Goal: Communication & Community: Share content

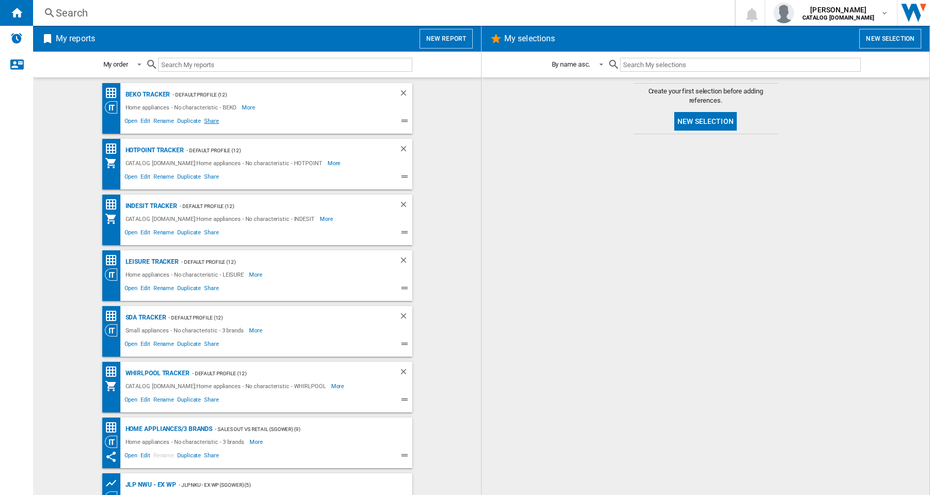
click at [210, 126] on span "Share" at bounding box center [212, 122] width 18 height 12
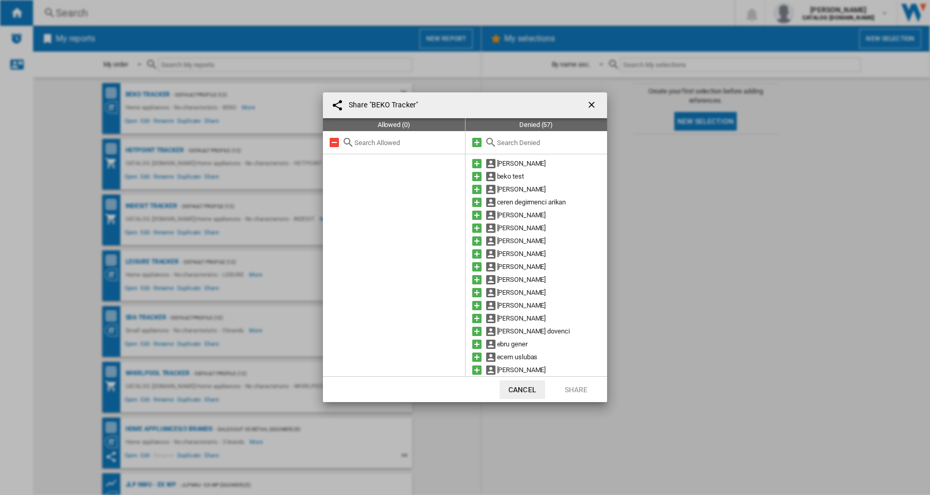
click at [526, 145] on input "text" at bounding box center [549, 143] width 105 height 8
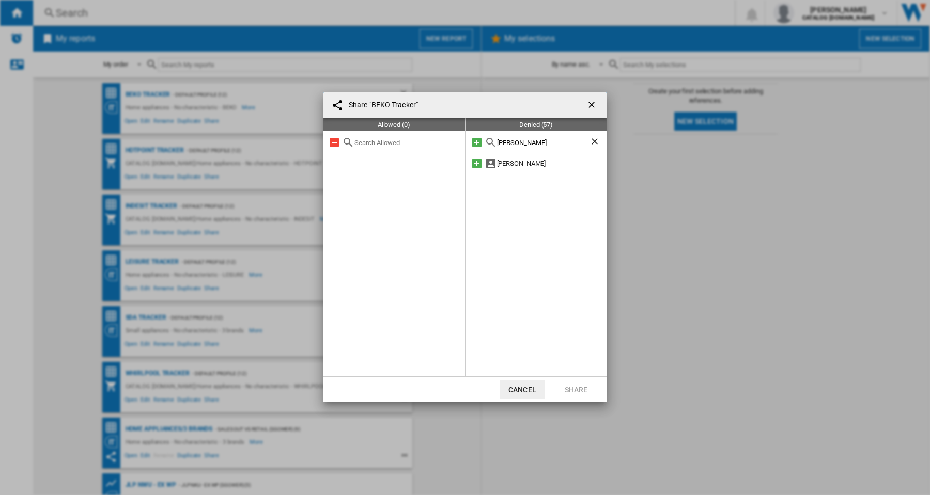
type input "[PERSON_NAME]"
click at [586, 106] on ng-md-icon "getI18NText('BUTTONS.CLOSE_DIALOG')" at bounding box center [592, 106] width 12 height 12
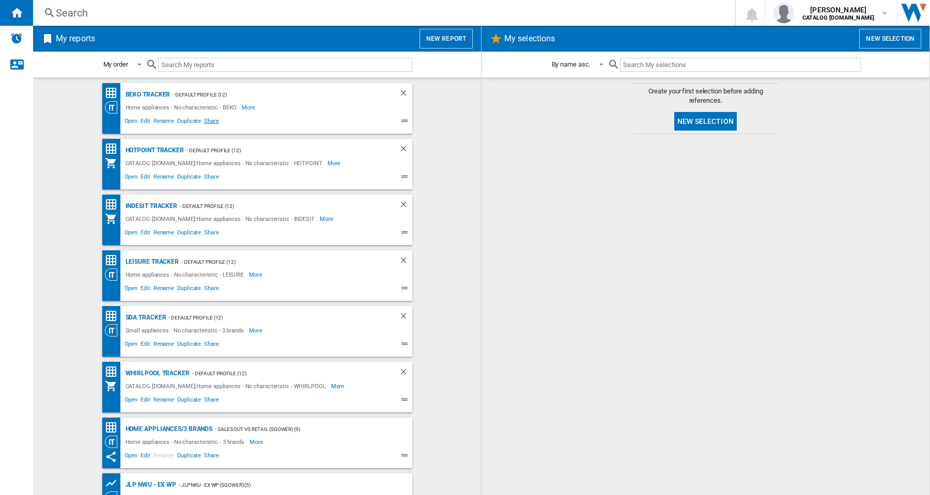
click at [206, 119] on span "Share" at bounding box center [212, 122] width 18 height 12
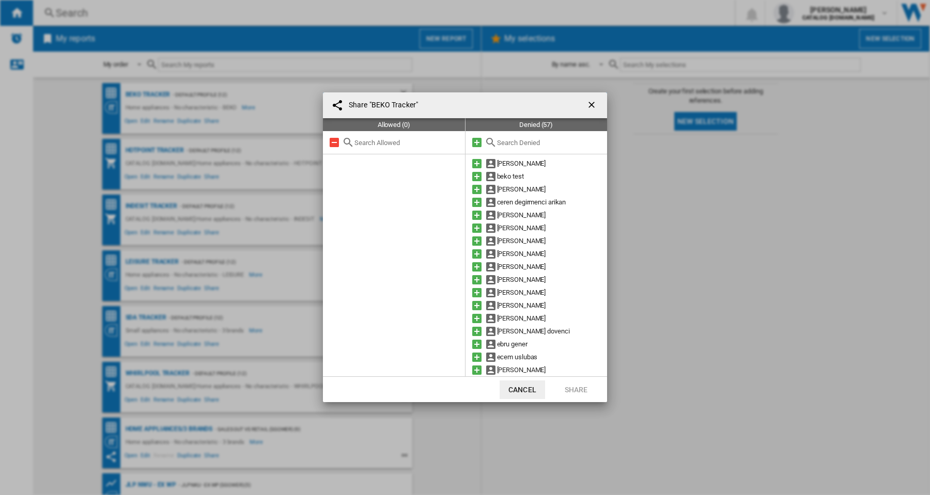
click at [541, 147] on input "text" at bounding box center [549, 143] width 105 height 8
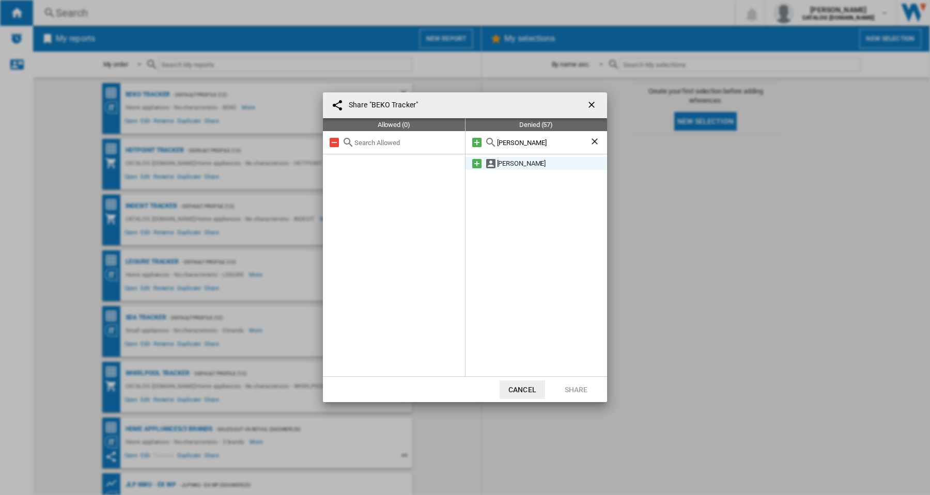
type input "[PERSON_NAME]"
click at [539, 166] on div "[PERSON_NAME]" at bounding box center [552, 163] width 111 height 13
click at [474, 166] on md-icon at bounding box center [477, 164] width 12 height 12
click at [573, 388] on button "Share" at bounding box center [575, 390] width 45 height 19
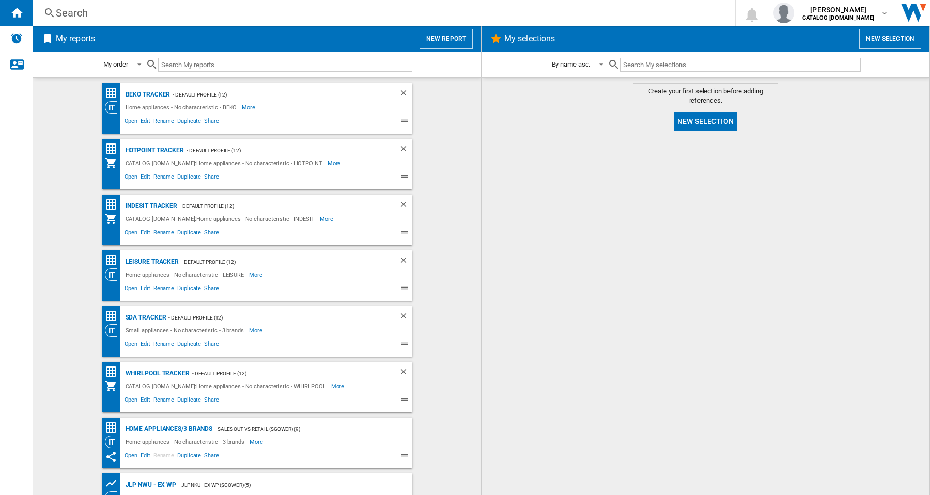
click at [441, 47] on button "New report" at bounding box center [446, 39] width 53 height 20
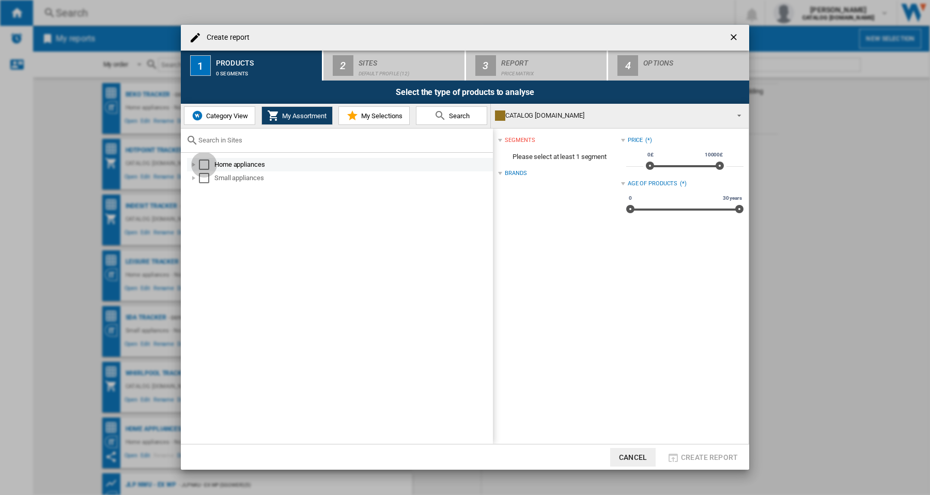
click at [208, 163] on div "Select" at bounding box center [204, 165] width 10 height 10
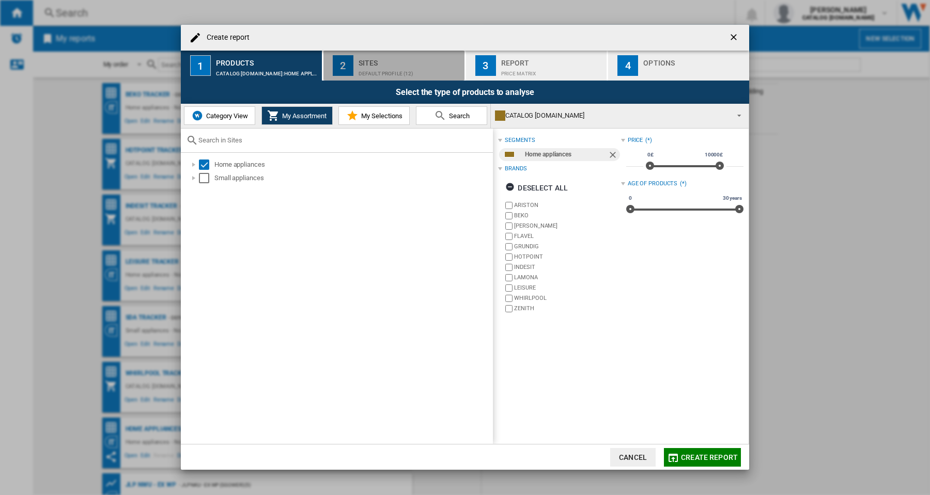
click at [379, 76] on div "Default profile (12)" at bounding box center [410, 71] width 102 height 11
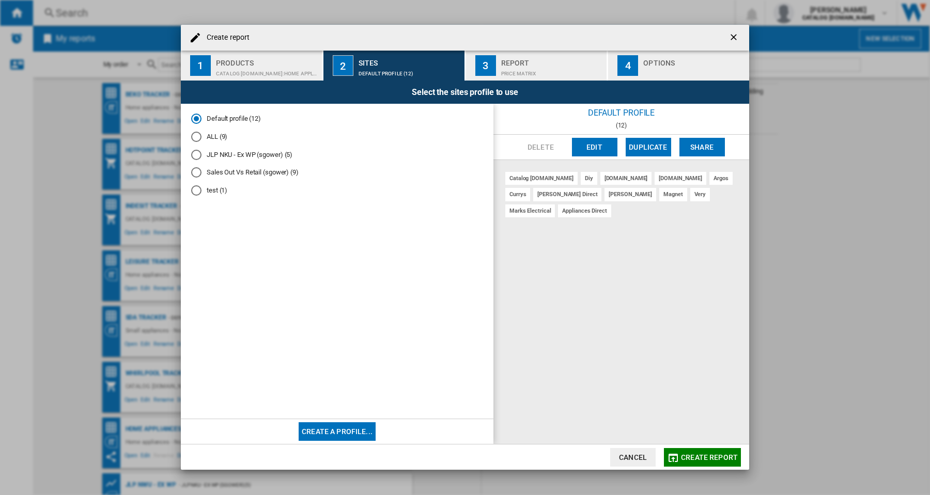
drag, startPoint x: 731, startPoint y: 33, endPoint x: 778, endPoint y: 114, distance: 93.5
click at [732, 35] on ng-md-icon "getI18NText('BUTTONS.CLOSE_DIALOG')" at bounding box center [735, 38] width 12 height 12
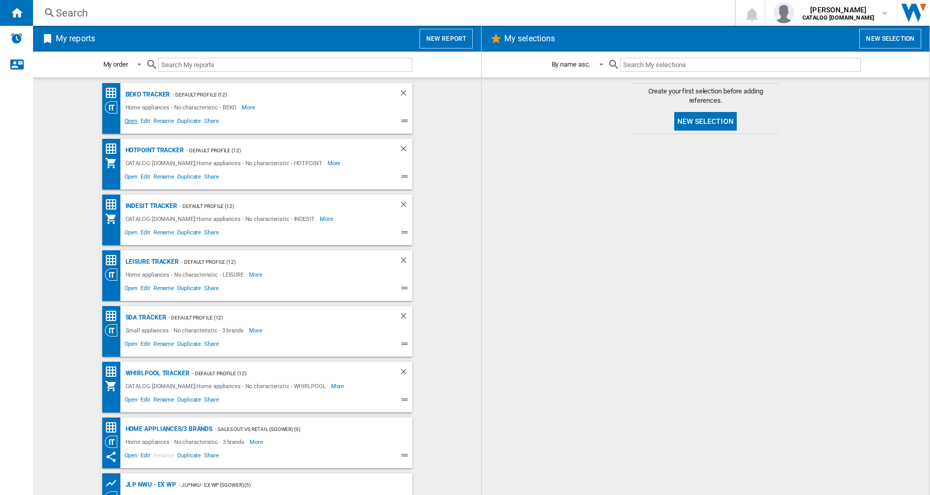
click at [131, 124] on span "Open" at bounding box center [131, 122] width 17 height 12
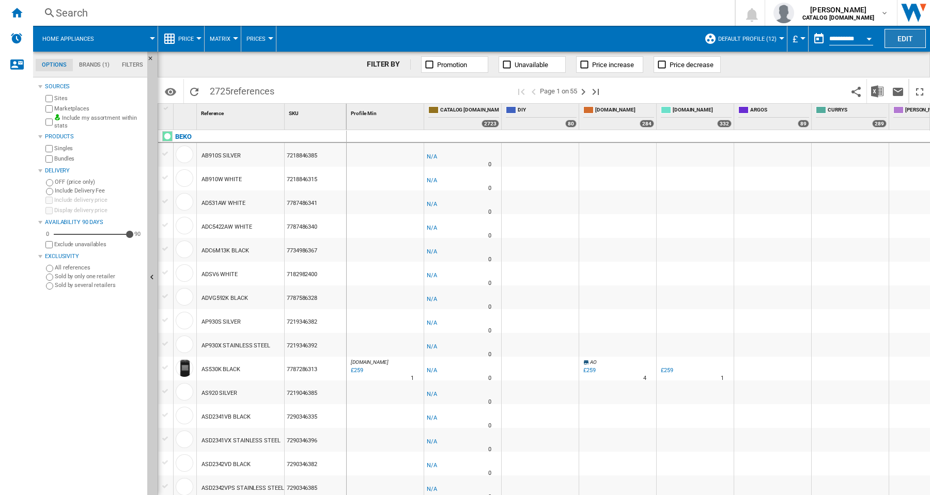
click at [904, 40] on button "Edit" at bounding box center [905, 38] width 41 height 19
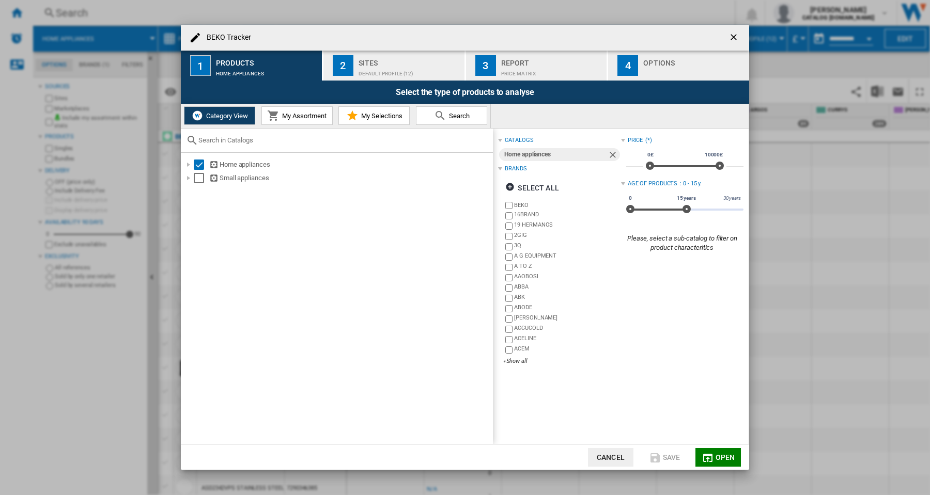
click at [402, 63] on div "Sites" at bounding box center [410, 60] width 102 height 11
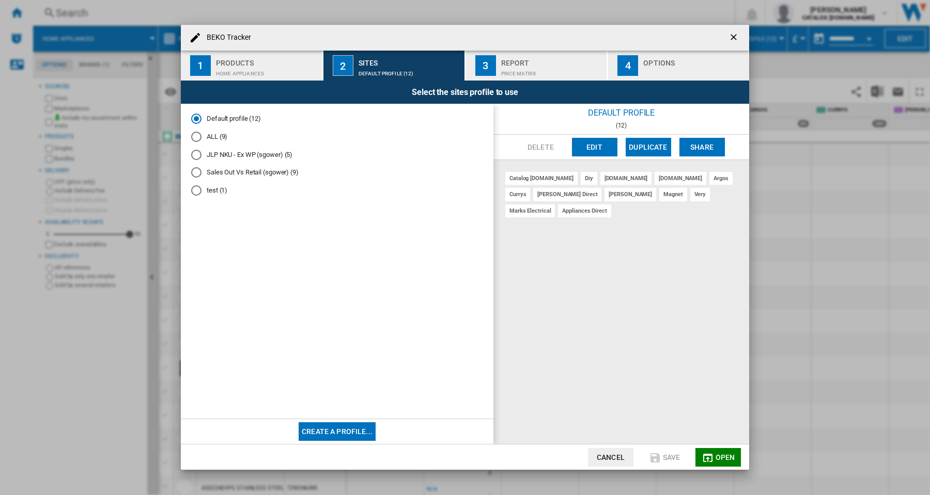
click at [198, 138] on div "ALL (9)" at bounding box center [196, 137] width 10 height 10
click at [202, 156] on md-radio-button "JLP NKU - Ex WP (sgower) (5)" at bounding box center [337, 155] width 292 height 10
drag, startPoint x: 300, startPoint y: 157, endPoint x: 206, endPoint y: 149, distance: 94.3
click at [206, 149] on md-radio-group "Default profile (12) ALL (9) JLP NKU - Ex WP (sgower) (5) Sales Out Vs Retail (…" at bounding box center [337, 158] width 292 height 89
copy div "JLP NKU - Ex WP (sgower) (5)"
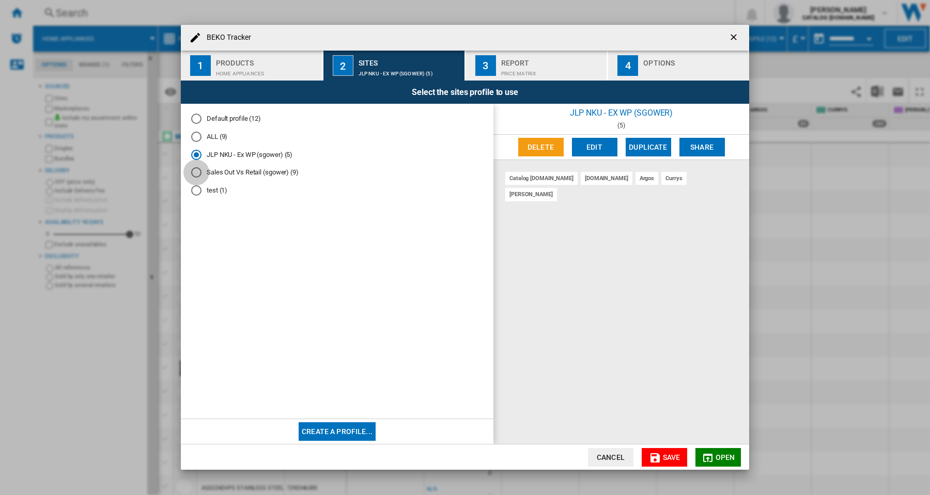
click at [198, 172] on div "Sales Out Vs Retail (sgower) (9)" at bounding box center [196, 172] width 10 height 10
drag, startPoint x: 307, startPoint y: 172, endPoint x: 208, endPoint y: 171, distance: 99.2
click at [208, 171] on md-radio-button "Sales Out Vs Retail (sgower) (9)" at bounding box center [337, 173] width 292 height 10
copy div "Sales Out Vs Retail (sgower) (9)"
click at [196, 189] on div "test (1)" at bounding box center [196, 190] width 10 height 10
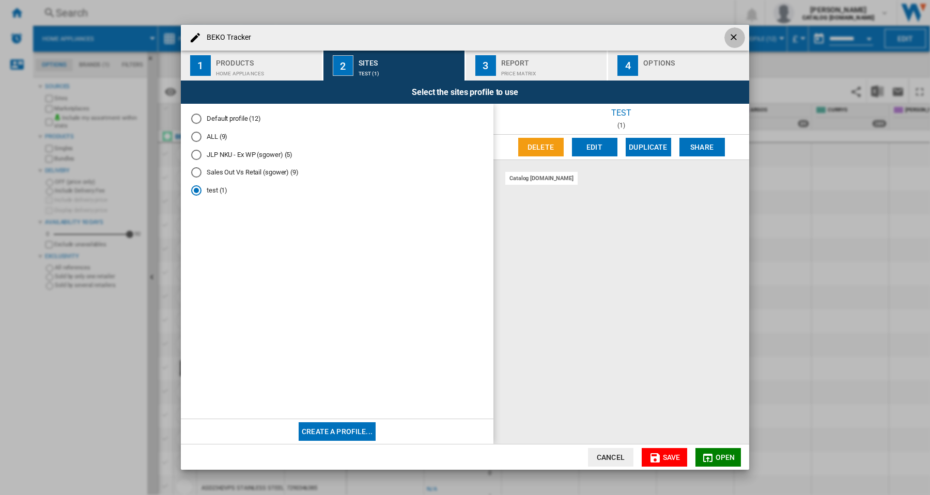
click at [736, 38] on ng-md-icon "getI18NText('BUTTONS.CLOSE_DIALOG')" at bounding box center [735, 38] width 12 height 12
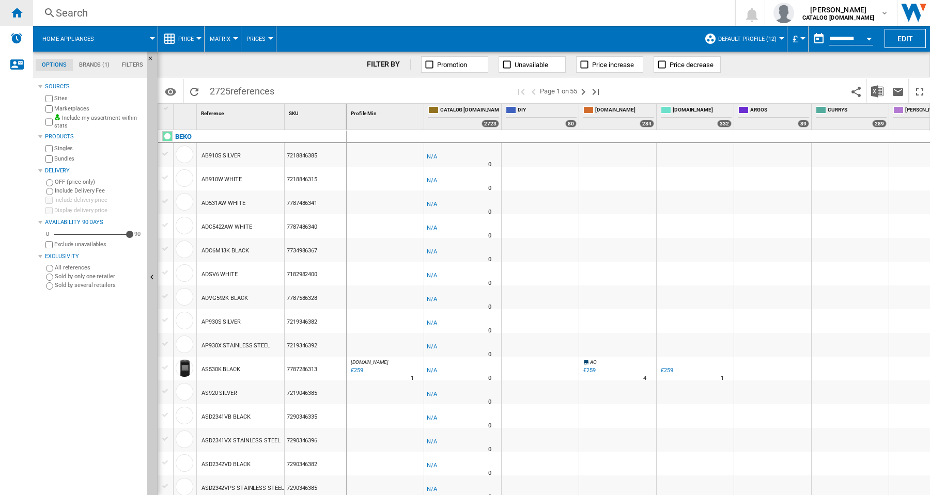
drag, startPoint x: 20, startPoint y: 12, endPoint x: 19, endPoint y: 18, distance: 5.8
click at [19, 12] on ng-md-icon "Home" at bounding box center [16, 12] width 12 height 12
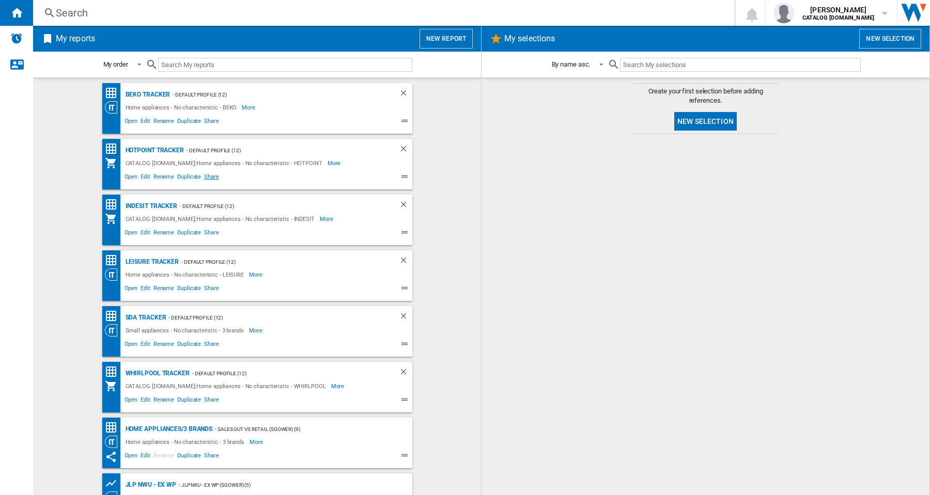
click at [203, 180] on span "Share" at bounding box center [212, 178] width 18 height 12
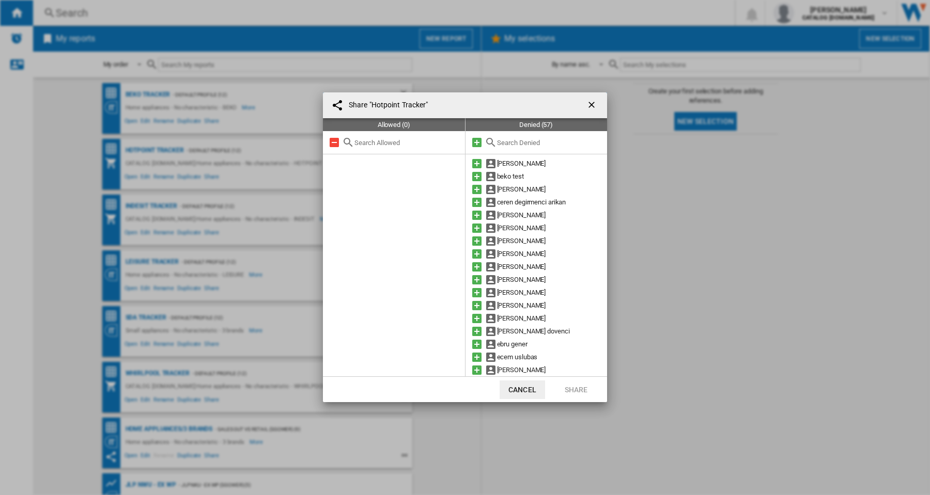
click at [524, 140] on input "text" at bounding box center [549, 143] width 105 height 8
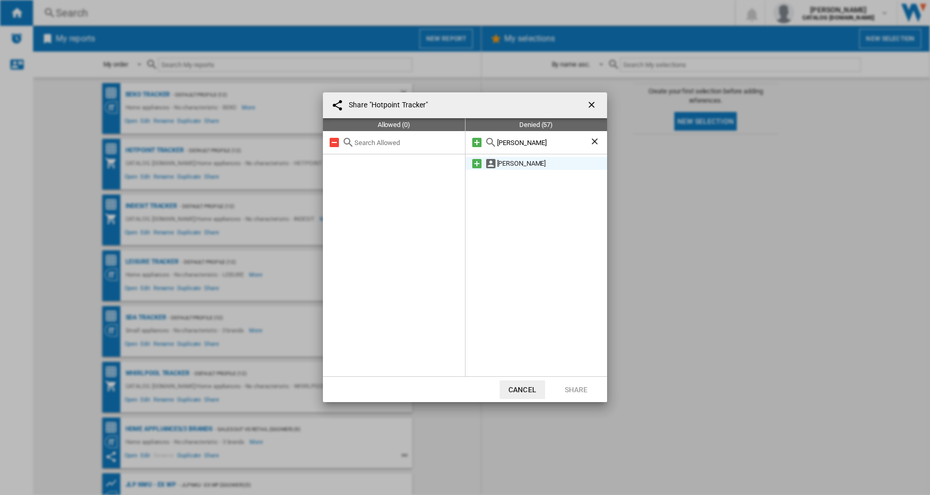
type input "[PERSON_NAME]"
click at [518, 162] on div "[PERSON_NAME]" at bounding box center [552, 163] width 111 height 13
click at [475, 164] on md-icon at bounding box center [477, 164] width 12 height 12
click at [576, 391] on button "Share" at bounding box center [575, 390] width 45 height 19
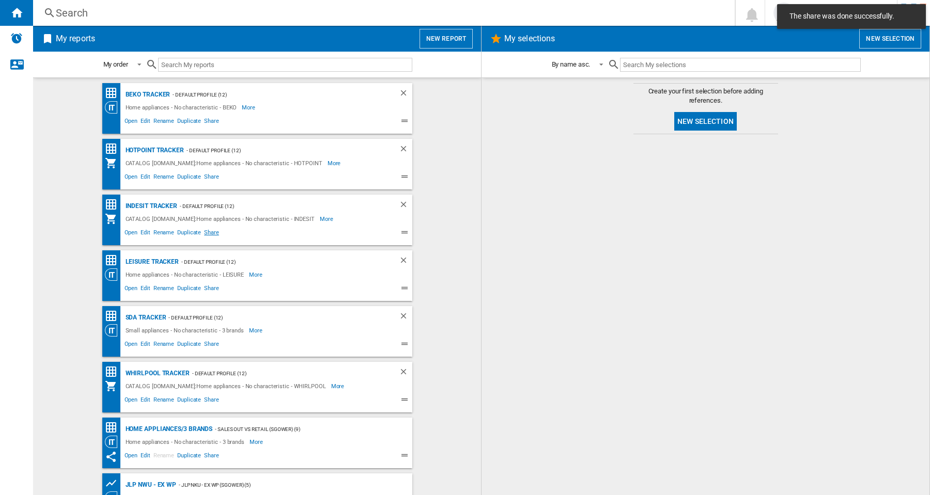
click at [212, 231] on span "Share" at bounding box center [212, 234] width 18 height 12
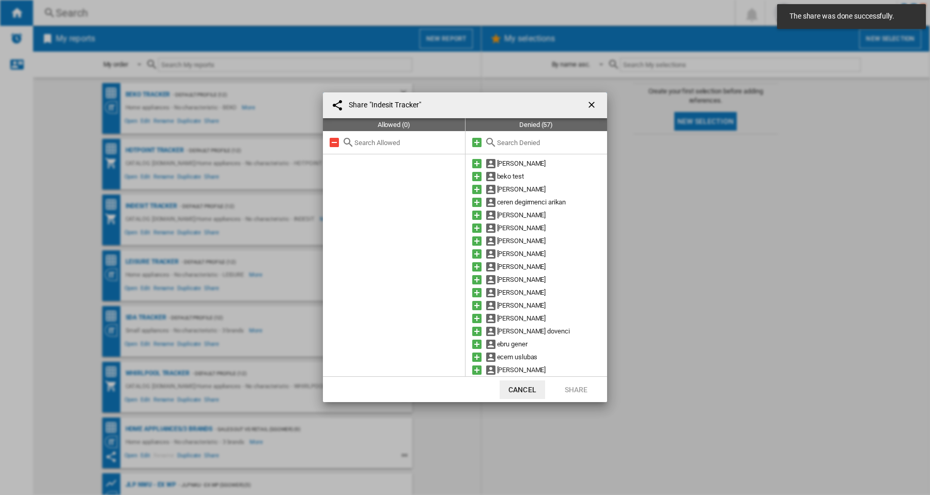
click at [519, 143] on input "text" at bounding box center [549, 143] width 105 height 8
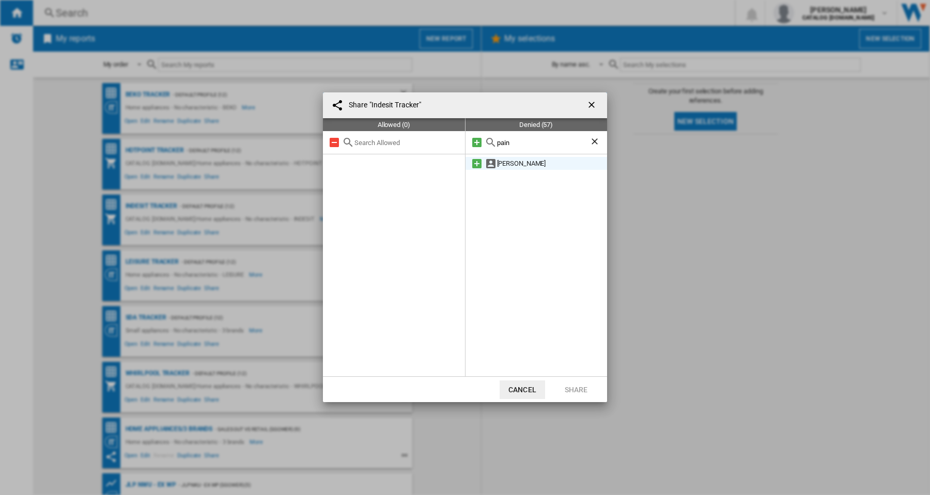
type input "pain"
click at [477, 163] on md-icon at bounding box center [477, 164] width 12 height 12
click at [572, 389] on button "Share" at bounding box center [575, 390] width 45 height 19
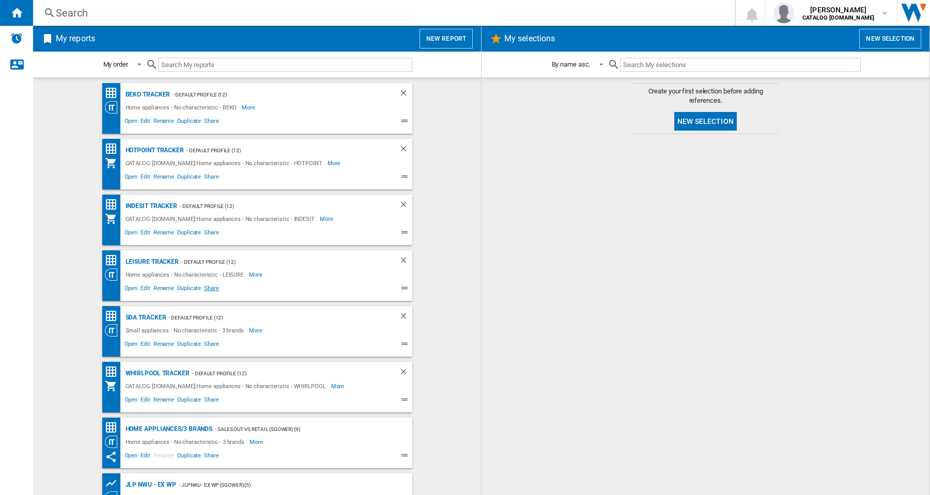
click at [214, 291] on span "Share" at bounding box center [212, 290] width 18 height 12
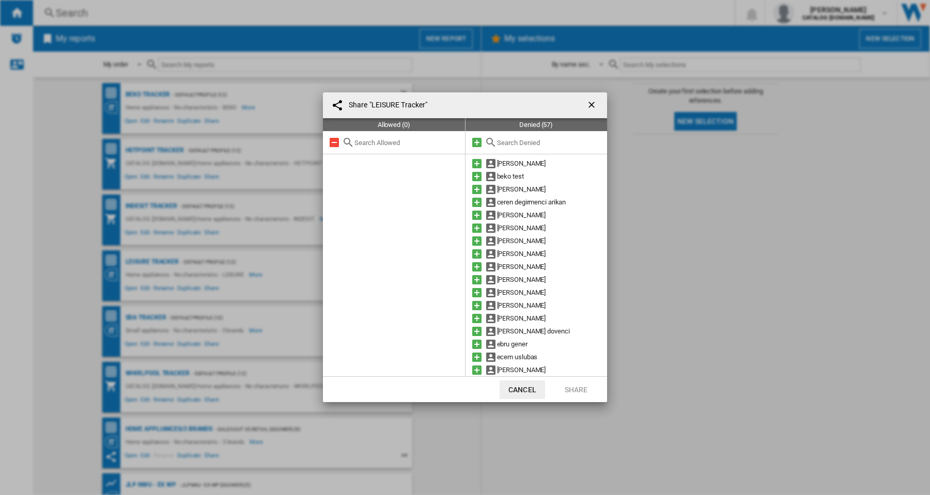
click at [522, 146] on input "text" at bounding box center [549, 143] width 105 height 8
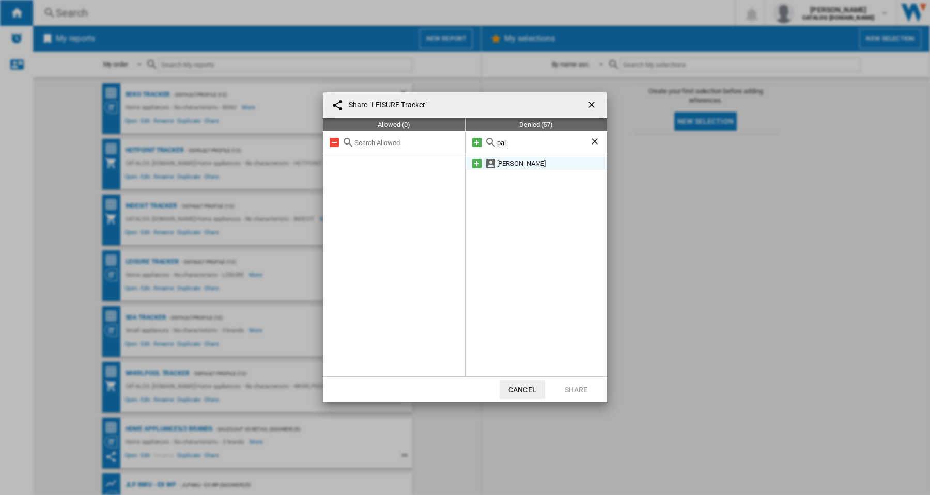
type input "pai"
click at [471, 163] on md-icon at bounding box center [477, 164] width 12 height 12
click at [581, 394] on button "Share" at bounding box center [575, 390] width 45 height 19
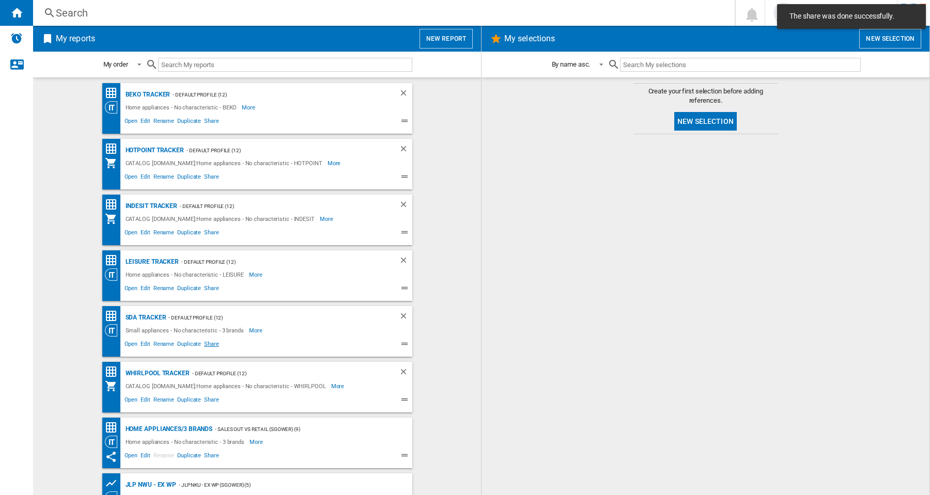
click at [209, 346] on span "Share" at bounding box center [212, 345] width 18 height 12
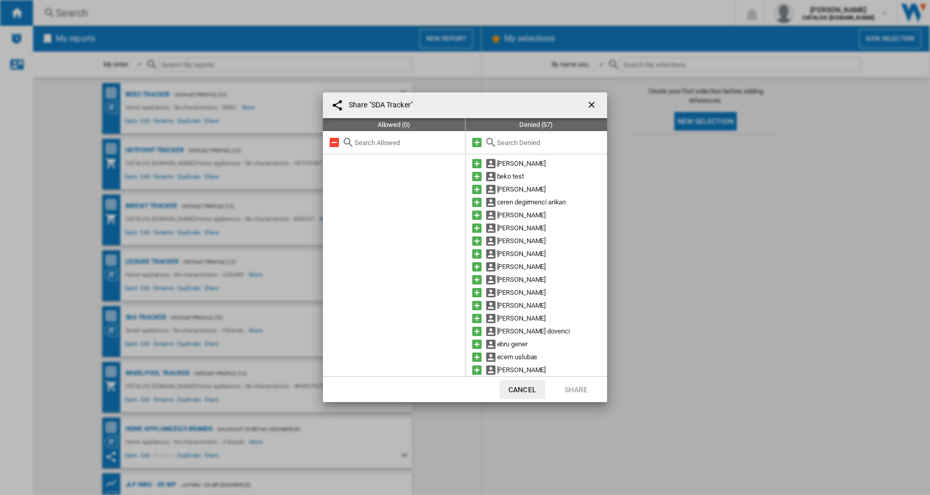
click at [509, 144] on input "text" at bounding box center [549, 143] width 105 height 8
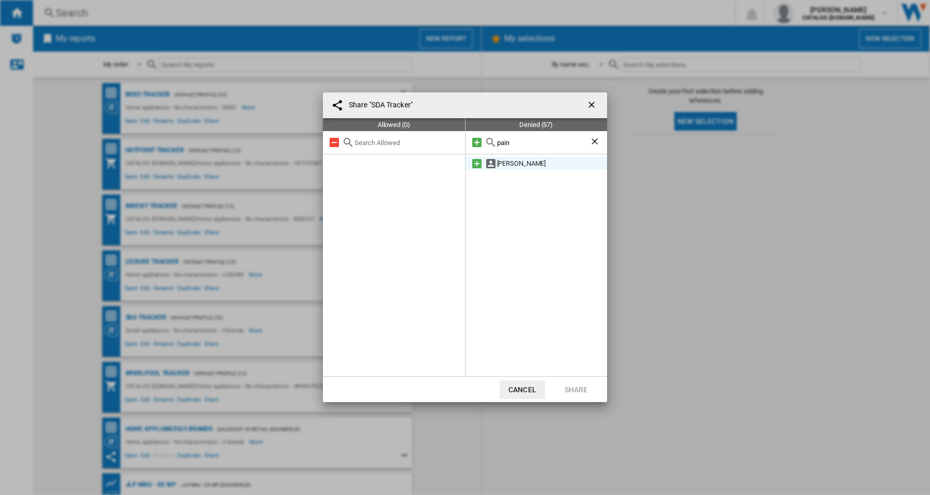
type input "pain"
click at [474, 160] on md-icon at bounding box center [477, 164] width 12 height 12
click at [578, 396] on button "Share" at bounding box center [575, 390] width 45 height 19
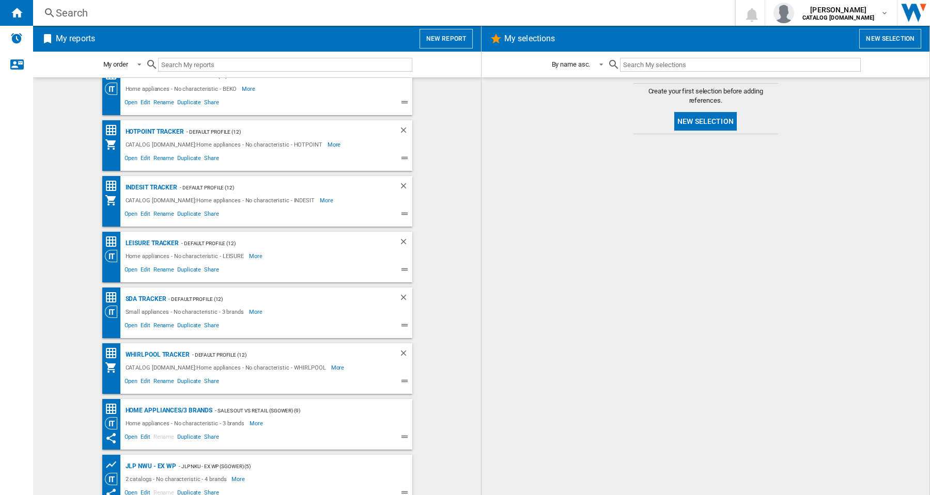
scroll to position [29, 0]
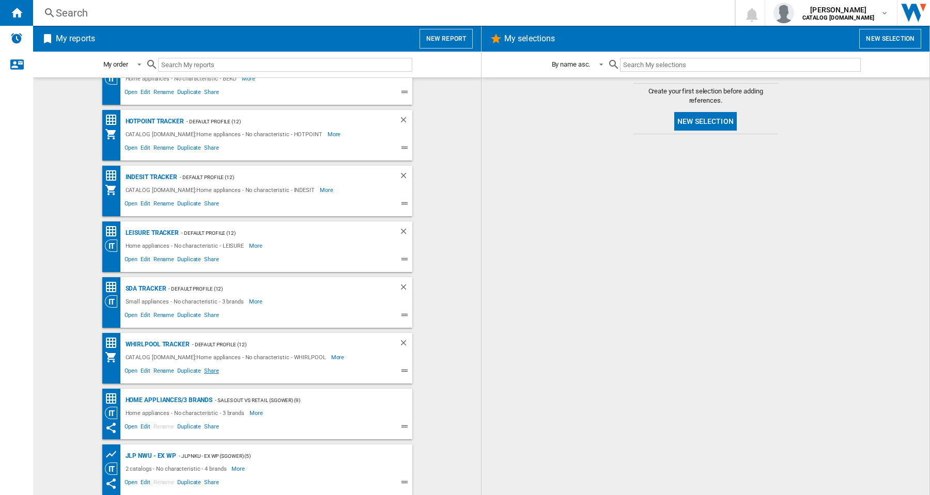
click at [210, 372] on span "Share" at bounding box center [212, 372] width 18 height 12
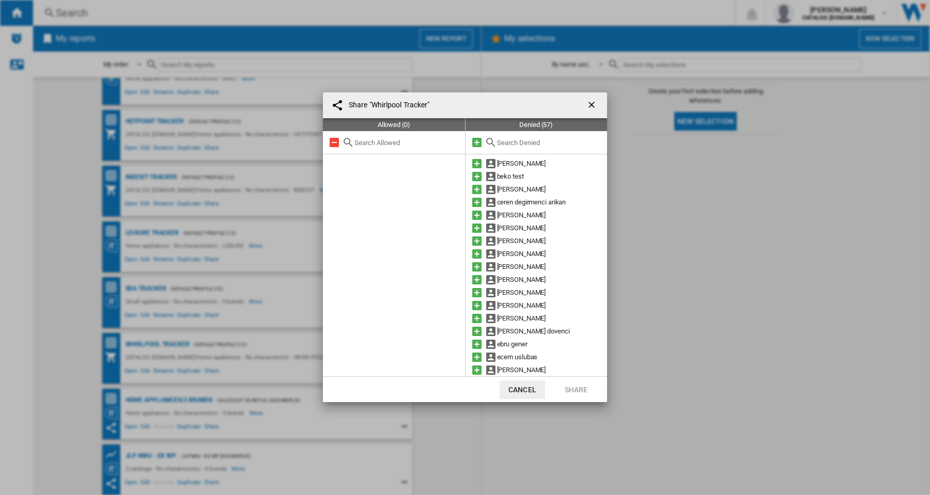
click at [535, 146] on div at bounding box center [537, 142] width 142 height 23
click at [534, 144] on input "text" at bounding box center [549, 143] width 105 height 8
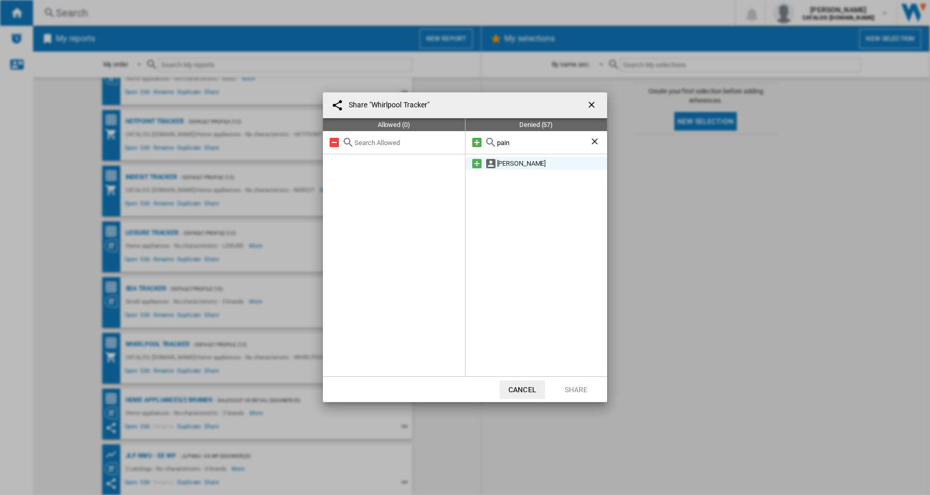
type input "pain"
click at [473, 161] on md-icon at bounding box center [477, 164] width 12 height 12
click at [592, 388] on button "Share" at bounding box center [575, 390] width 45 height 19
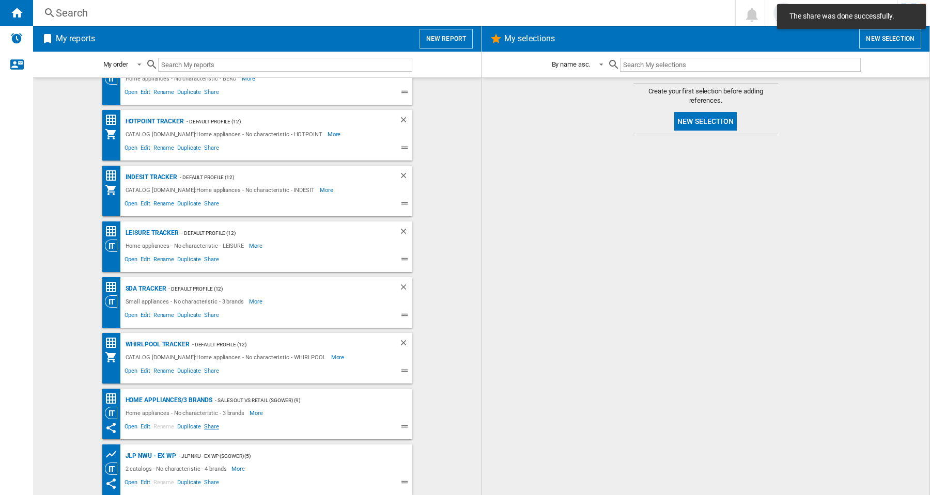
click at [211, 427] on span "Share" at bounding box center [212, 428] width 18 height 12
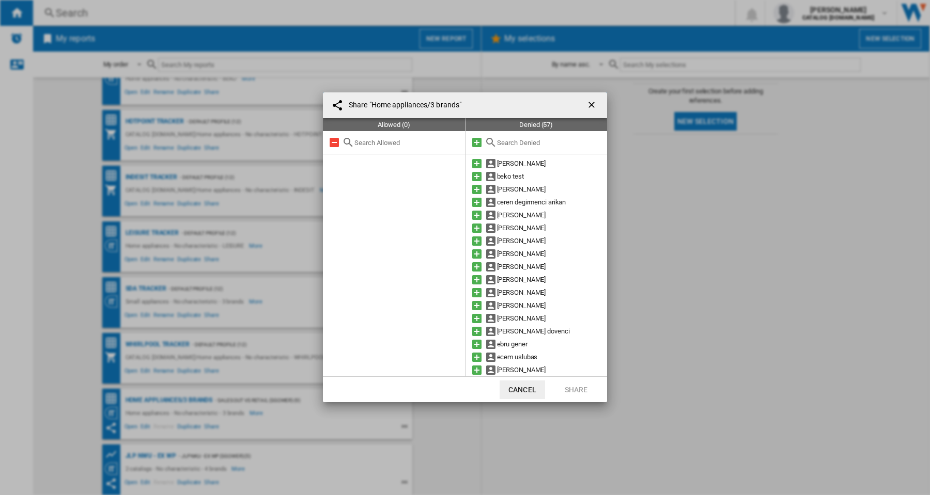
click at [526, 143] on input "text" at bounding box center [549, 143] width 105 height 8
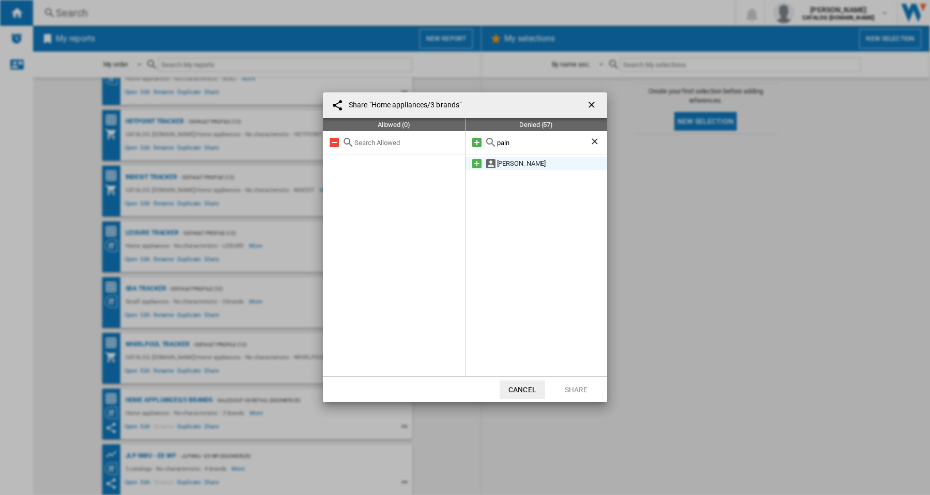
type input "pain"
click at [475, 165] on md-icon at bounding box center [477, 164] width 12 height 12
click at [581, 391] on button "Share" at bounding box center [575, 390] width 45 height 19
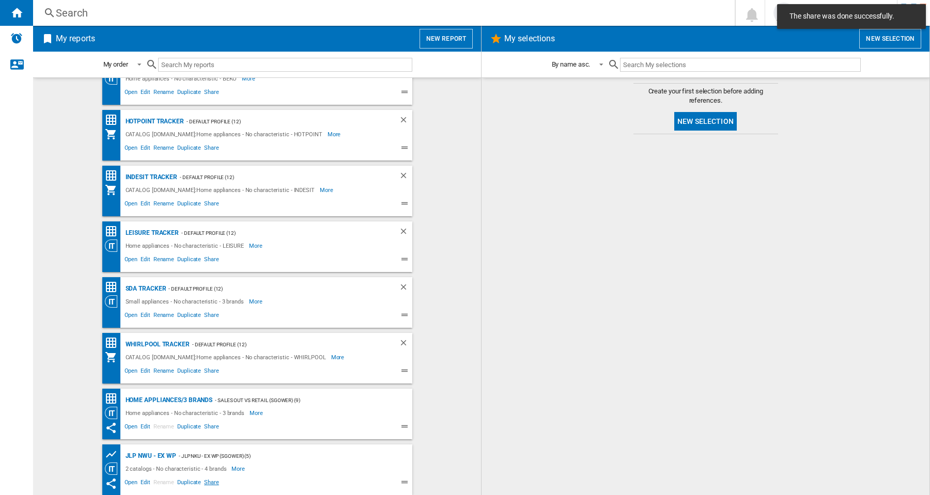
click at [207, 482] on span "Share" at bounding box center [212, 484] width 18 height 12
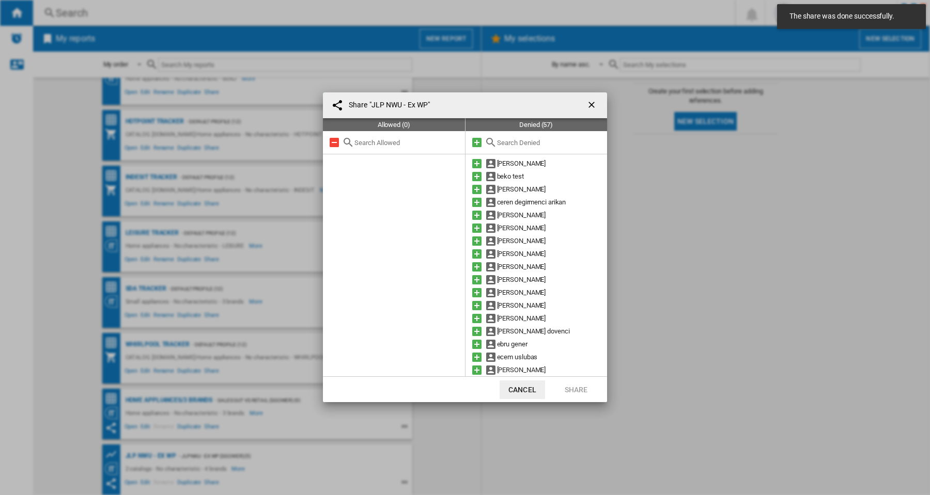
click at [530, 139] on input "text" at bounding box center [549, 143] width 105 height 8
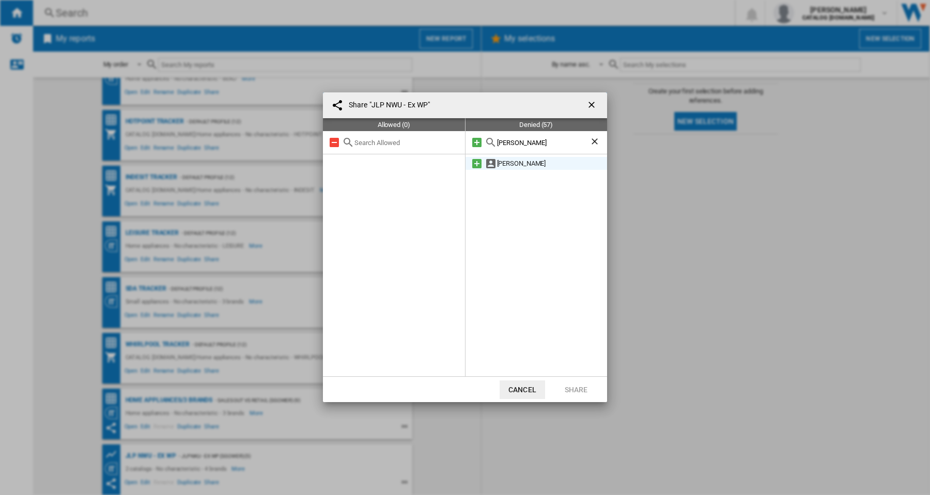
type input "[PERSON_NAME]"
click at [475, 167] on md-icon at bounding box center [477, 164] width 12 height 12
click at [570, 390] on button "Share" at bounding box center [575, 390] width 45 height 19
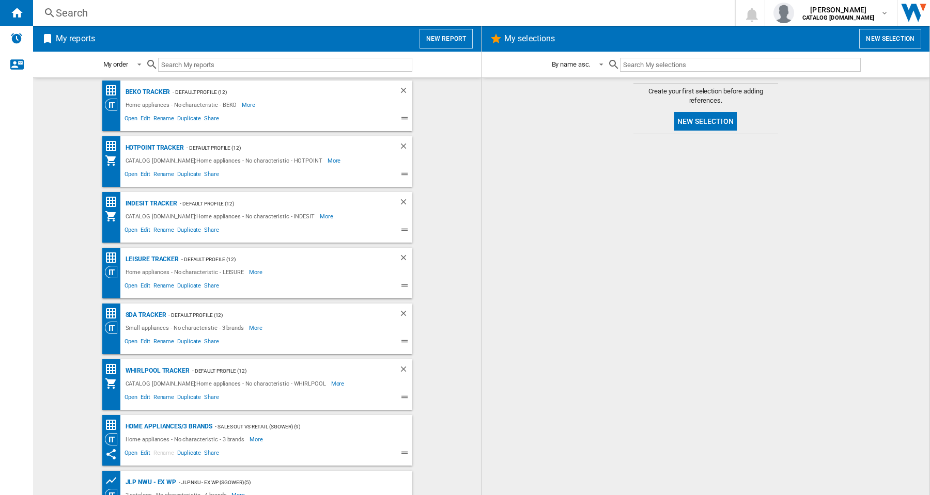
scroll to position [0, 0]
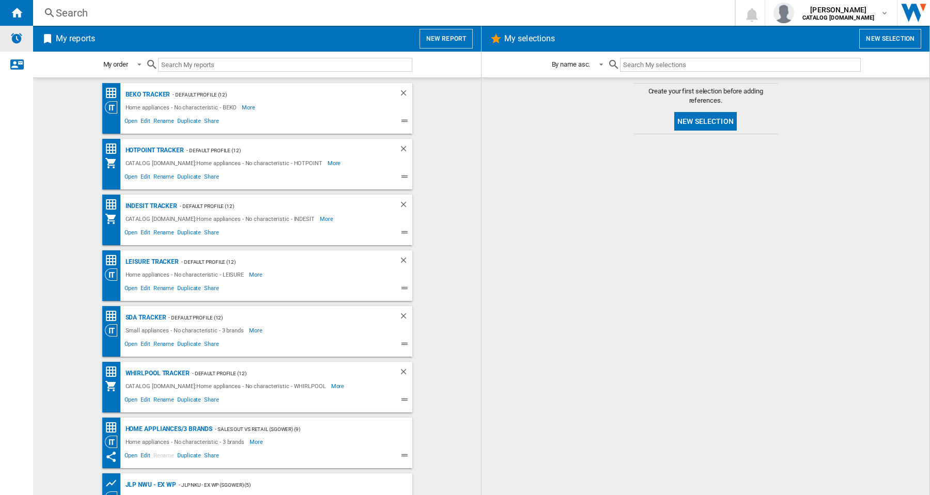
click at [10, 45] on div "Alerts" at bounding box center [16, 39] width 33 height 26
